Goal: Entertainment & Leisure: Consume media (video, audio)

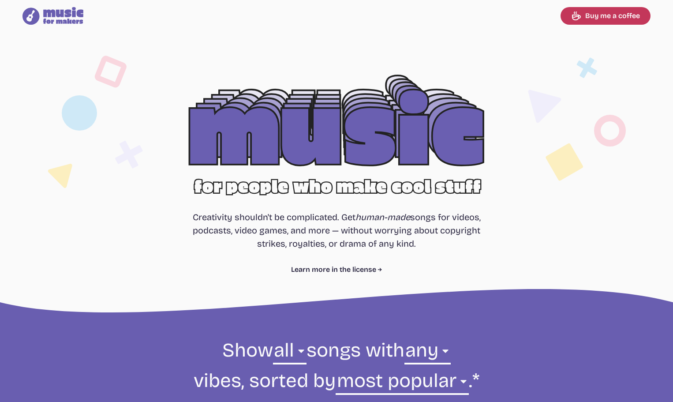
select select "most popular"
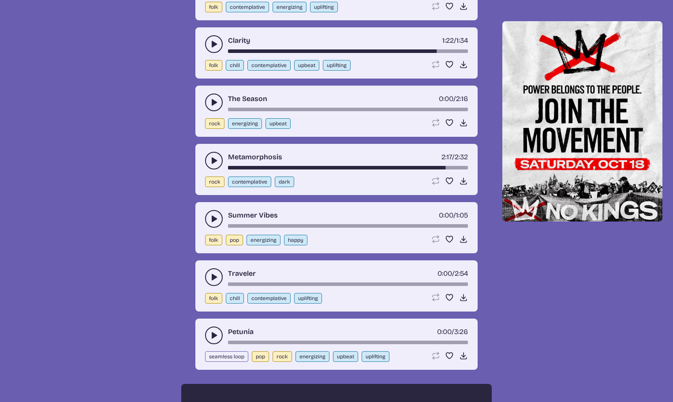
click at [207, 164] on button "play-pause toggle" at bounding box center [214, 161] width 18 height 18
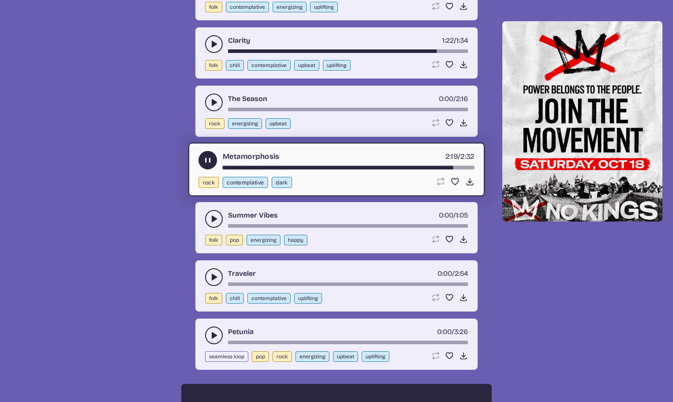
click at [299, 171] on div "Metamorphosis 2:19 / 2:32 rock contemplative dark Loop song Loop this song. Fav…" at bounding box center [336, 169] width 296 height 54
click at [302, 168] on div "song-time-bar" at bounding box center [349, 168] width 252 height 4
click at [344, 168] on div "song-time-bar" at bounding box center [349, 168] width 252 height 4
click at [402, 168] on div "song-time-bar" at bounding box center [349, 168] width 252 height 4
click at [430, 164] on div "Metamorphosis 1:48 / 2:32" at bounding box center [337, 160] width 276 height 19
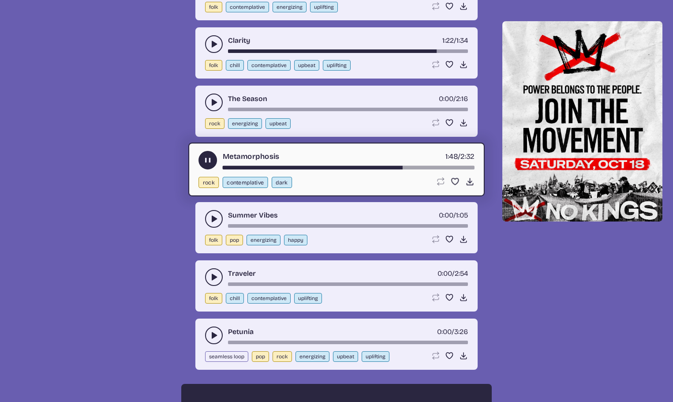
click at [441, 164] on div "Metamorphosis 1:48 / 2:32" at bounding box center [337, 160] width 276 height 19
click at [441, 167] on div "song-time-bar" at bounding box center [349, 168] width 252 height 4
click at [452, 167] on div "song-time-bar" at bounding box center [349, 168] width 252 height 4
click at [430, 226] on div "song-time-bar" at bounding box center [348, 226] width 240 height 4
click at [430, 221] on div "Summer Vibes 0:00 / 1:05" at bounding box center [336, 219] width 263 height 18
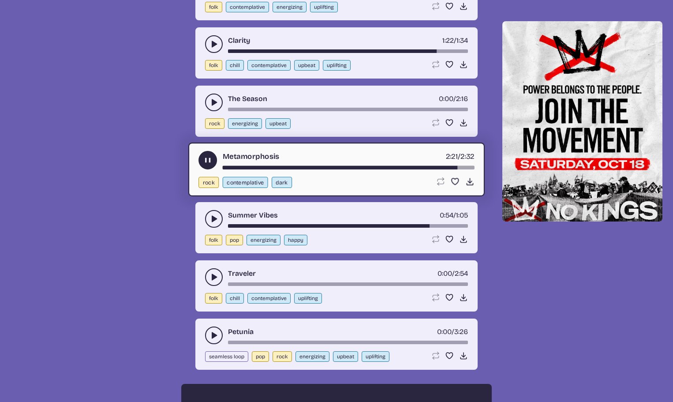
click at [204, 157] on icon "play-pause toggle" at bounding box center [207, 160] width 9 height 9
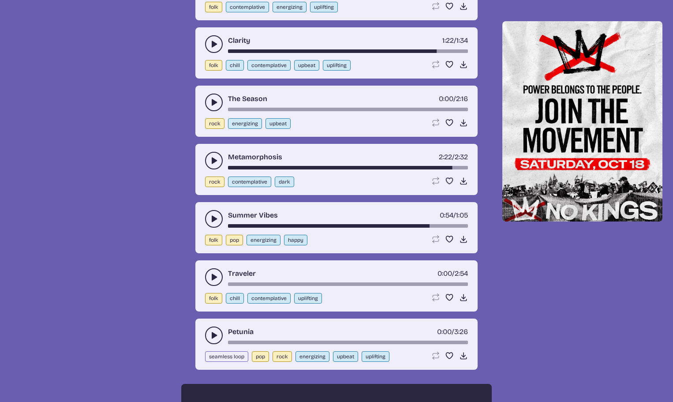
click at [212, 214] on icon "play-pause toggle" at bounding box center [214, 218] width 9 height 9
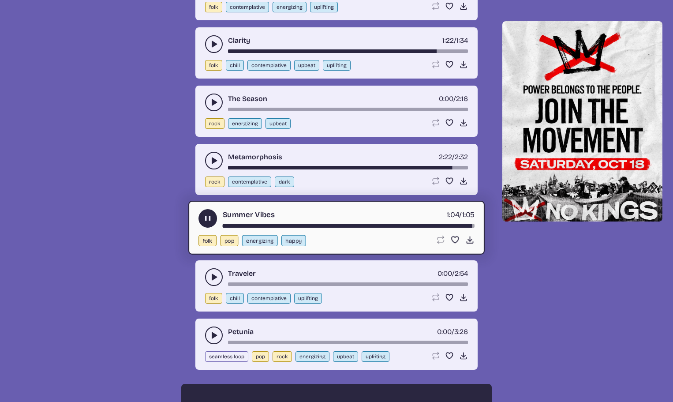
click at [220, 272] on button "play-pause toggle" at bounding box center [214, 277] width 18 height 18
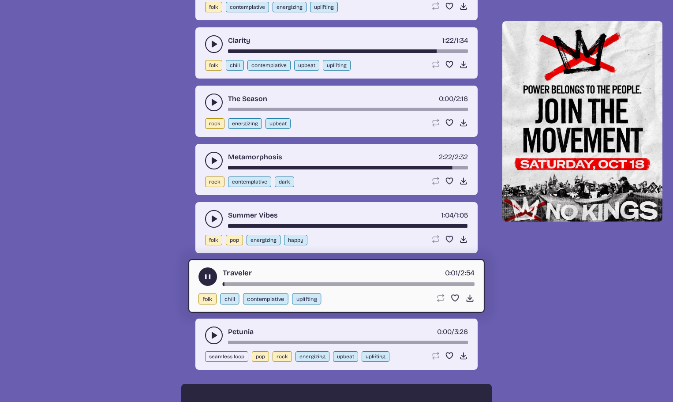
click at [457, 283] on div "song-time-bar" at bounding box center [349, 284] width 252 height 4
click at [210, 336] on icon "play-pause toggle" at bounding box center [214, 335] width 9 height 9
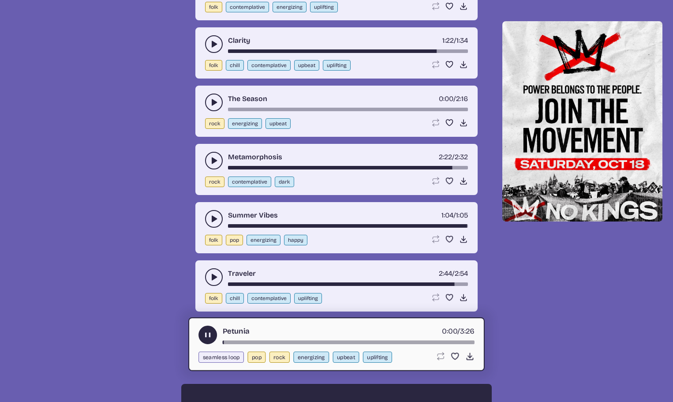
click at [442, 343] on div "song-time-bar" at bounding box center [349, 343] width 252 height 4
click at [461, 341] on div "song-time-bar" at bounding box center [349, 343] width 252 height 4
click at [453, 342] on div "song-time-bar" at bounding box center [349, 343] width 252 height 4
drag, startPoint x: 457, startPoint y: 343, endPoint x: 461, endPoint y: 345, distance: 4.5
click at [458, 344] on div "song-time-bar" at bounding box center [349, 343] width 252 height 4
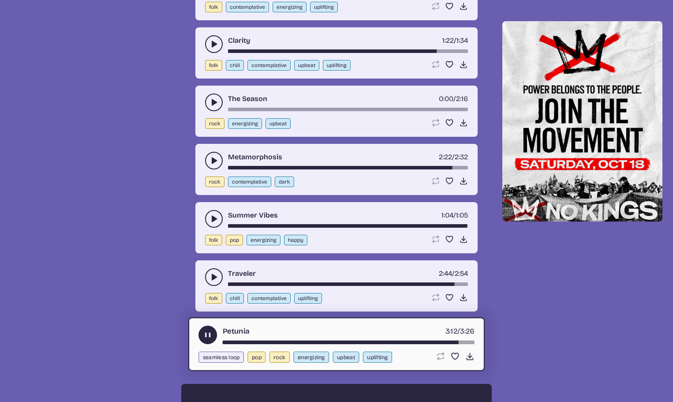
click at [462, 341] on div "song-time-bar" at bounding box center [349, 343] width 252 height 4
click at [466, 341] on div "song-time-bar" at bounding box center [349, 343] width 252 height 4
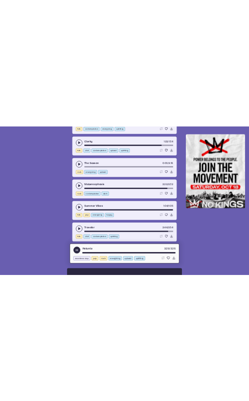
scroll to position [1575, 0]
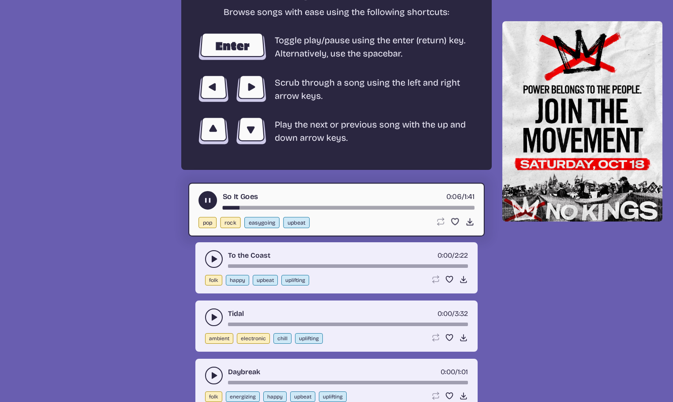
click at [444, 206] on div "song-time-bar" at bounding box center [349, 208] width 252 height 4
click at [425, 207] on div "song-time-bar" at bounding box center [349, 208] width 252 height 4
click at [210, 199] on use "play-pause toggle" at bounding box center [207, 200] width 9 height 9
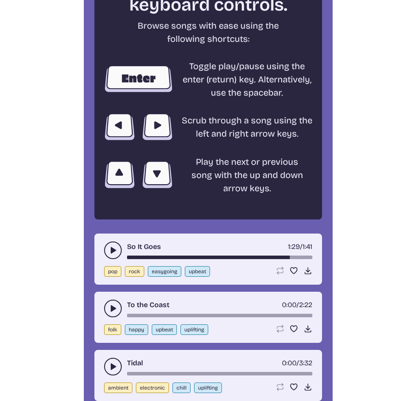
scroll to position [1536, 0]
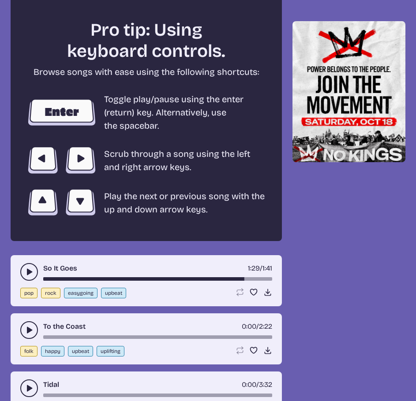
click at [27, 270] on use "play-pause toggle" at bounding box center [29, 272] width 9 height 9
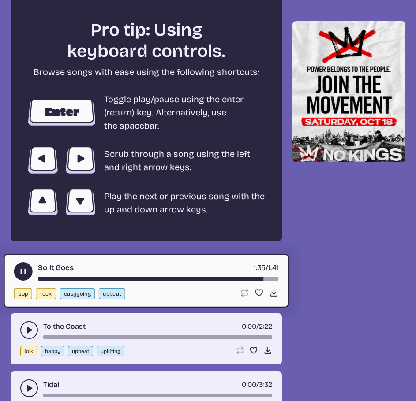
click at [239, 281] on div "So It Goes 1:35 / 1:41 pop rock easygoing upbeat Loop song Loop this song. Favo…" at bounding box center [146, 282] width 285 height 54
click at [237, 279] on div "song-time-bar" at bounding box center [158, 279] width 240 height 4
click at [229, 278] on div "song-time-bar" at bounding box center [158, 279] width 240 height 4
click at [22, 272] on use "play-pause toggle" at bounding box center [23, 271] width 9 height 9
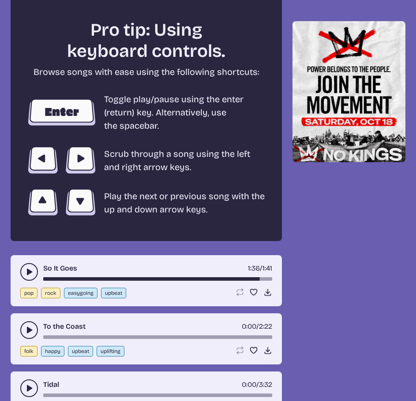
click at [22, 272] on button "play-pause toggle" at bounding box center [29, 272] width 18 height 18
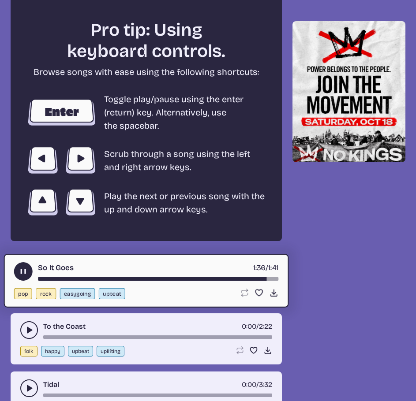
click at [22, 272] on use "play-pause toggle" at bounding box center [23, 271] width 9 height 9
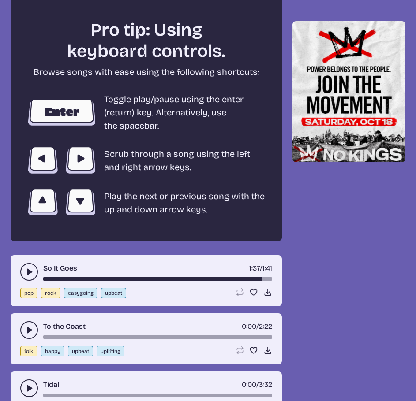
click at [28, 334] on use "play-pause toggle" at bounding box center [29, 330] width 9 height 9
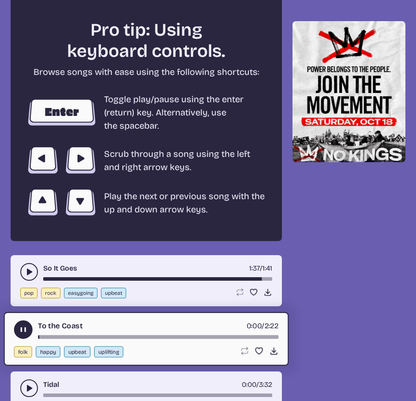
click at [238, 334] on div "To the Coast 0:00 / 2:22" at bounding box center [146, 330] width 265 height 19
click at [236, 337] on div "song-time-bar" at bounding box center [158, 338] width 240 height 4
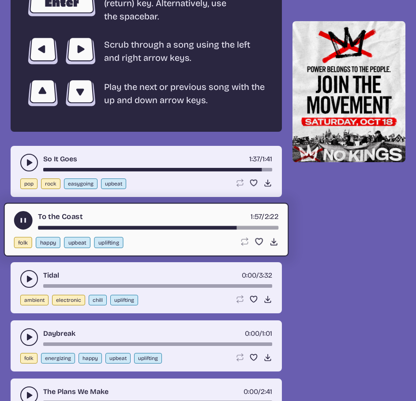
scroll to position [1668, 0]
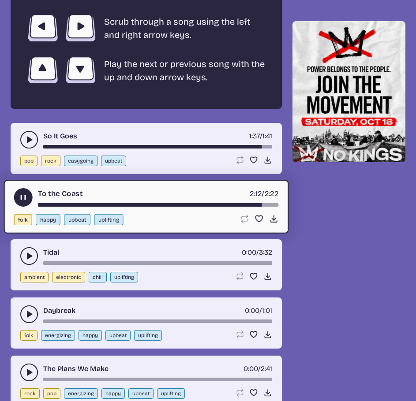
click at [20, 205] on button "play-pause toggle" at bounding box center [23, 197] width 19 height 19
